Goal: Transaction & Acquisition: Purchase product/service

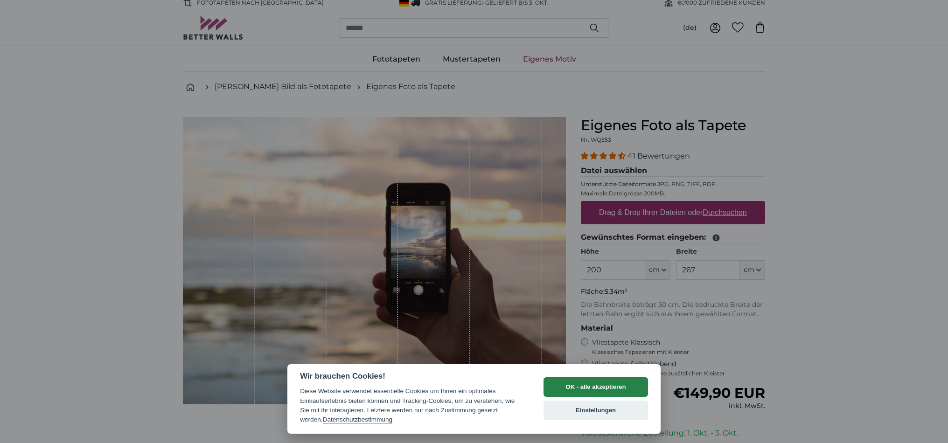
click at [590, 383] on button "OK - alle akzeptieren" at bounding box center [595, 387] width 104 height 20
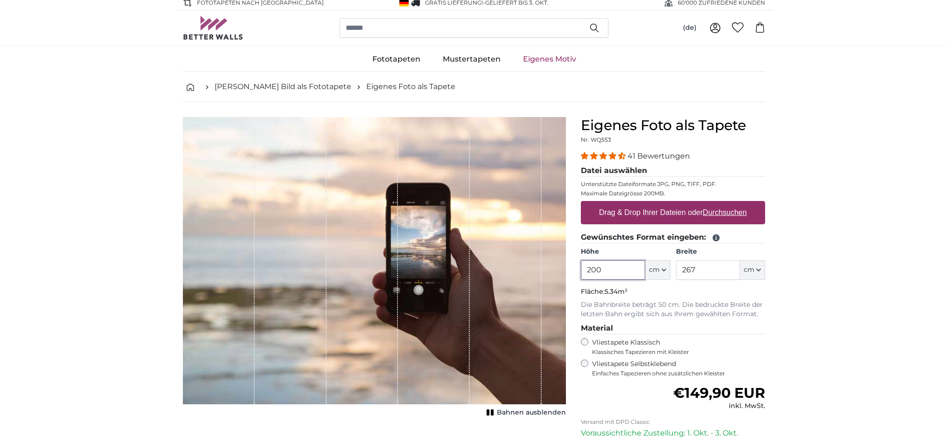
click at [612, 262] on input "200" at bounding box center [613, 270] width 64 height 20
click at [589, 268] on input "200" at bounding box center [613, 270] width 64 height 20
type input "400"
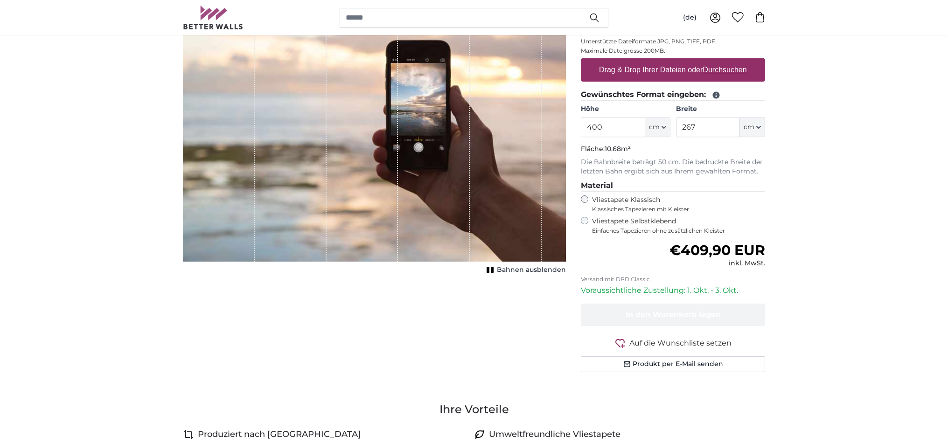
scroll to position [139, 0]
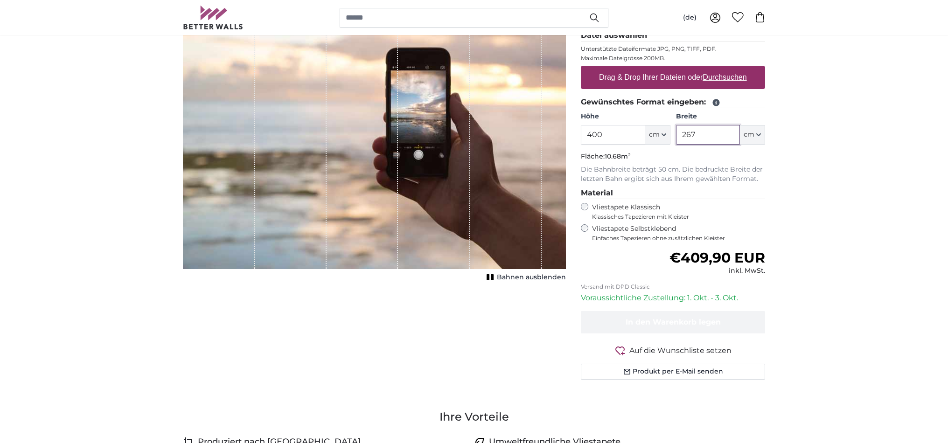
click at [699, 138] on input "267" at bounding box center [708, 135] width 64 height 20
type input "225"
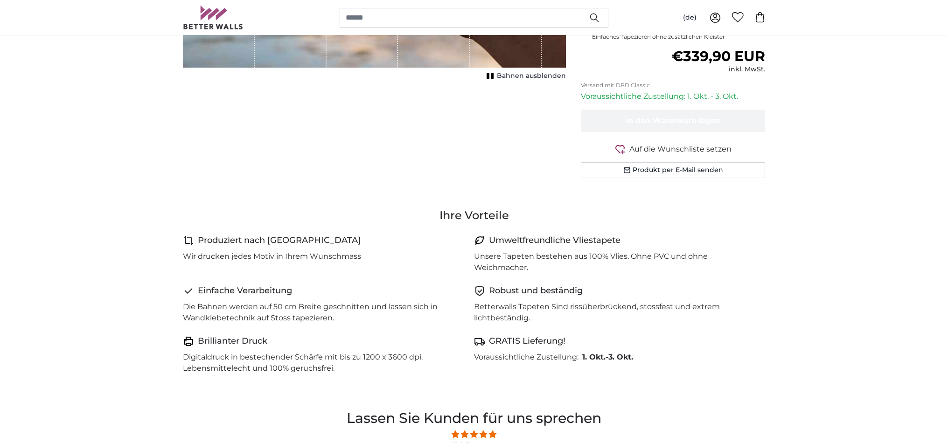
scroll to position [468, 0]
